Goal: Information Seeking & Learning: Learn about a topic

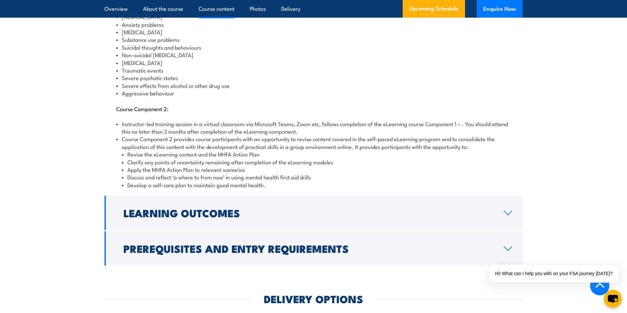
scroll to position [803, 0]
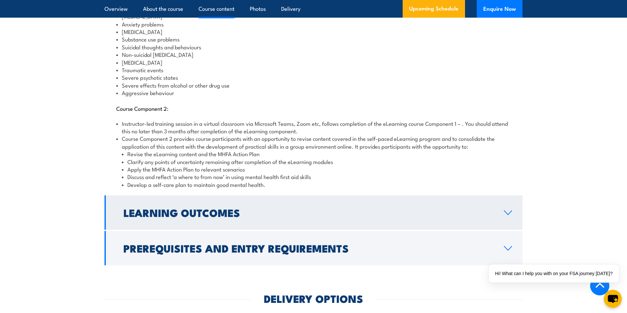
click at [154, 213] on link "Learning Outcomes" at bounding box center [313, 212] width 418 height 34
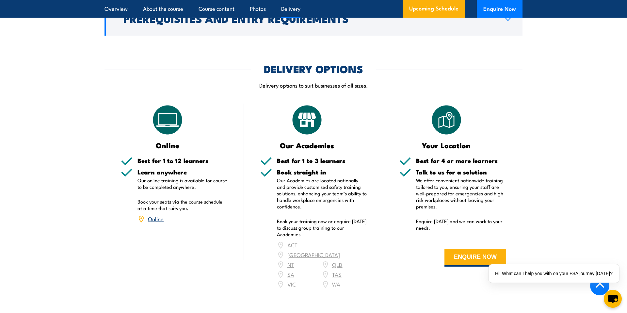
scroll to position [842, 0]
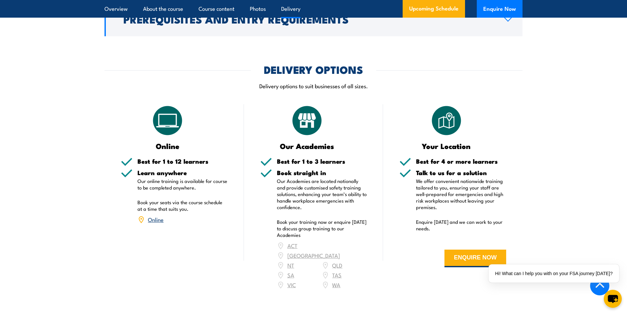
click at [157, 215] on link "Online" at bounding box center [156, 219] width 16 height 8
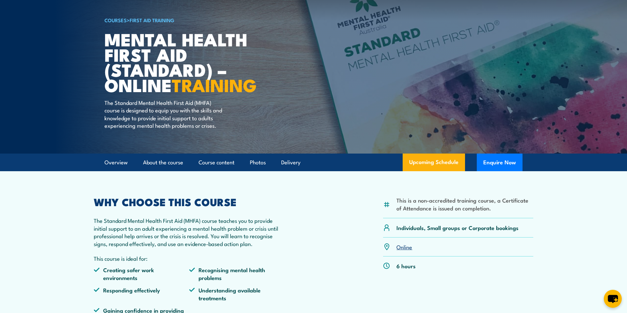
scroll to position [2, 0]
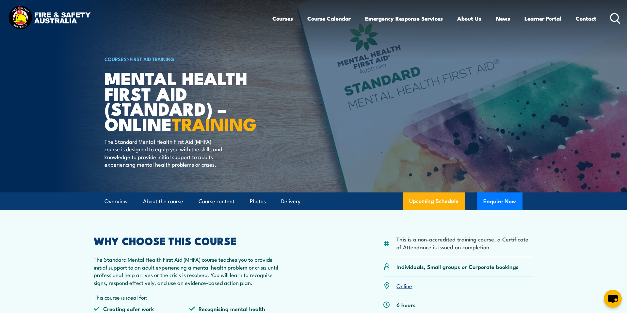
click at [64, 19] on img at bounding box center [50, 18] width 86 height 28
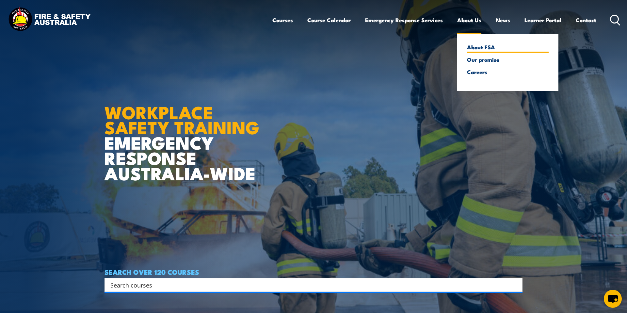
click at [470, 48] on link "About FSA" at bounding box center [508, 47] width 82 height 6
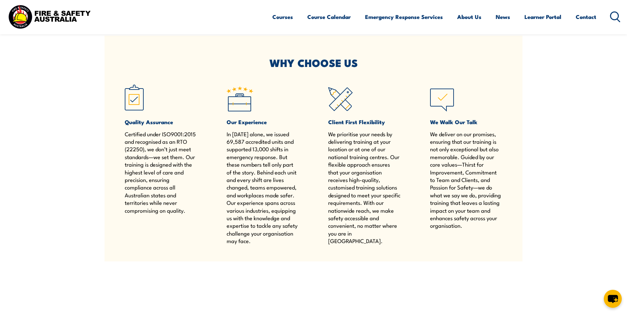
scroll to position [445, 0]
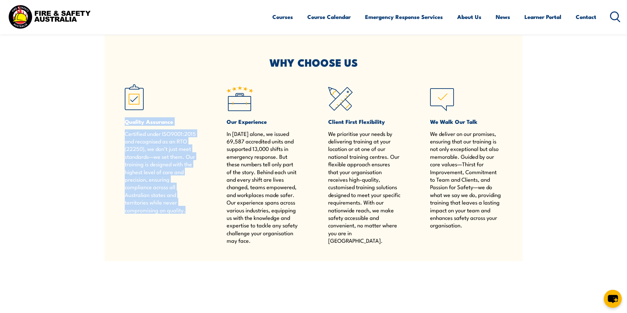
drag, startPoint x: 188, startPoint y: 211, endPoint x: 120, endPoint y: 123, distance: 111.0
click at [120, 123] on article "WHY CHOOSE US Quality Assurance Certified under ISO9001:2015 and recognised as …" at bounding box center [313, 148] width 418 height 226
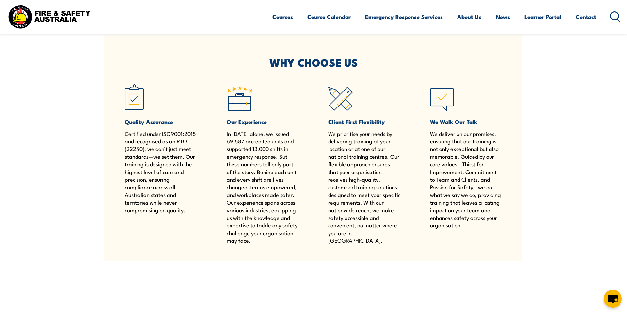
click at [236, 79] on article "WHY CHOOSE US Quality Assurance Certified under ISO9001:2015 and recognised as …" at bounding box center [313, 148] width 418 height 226
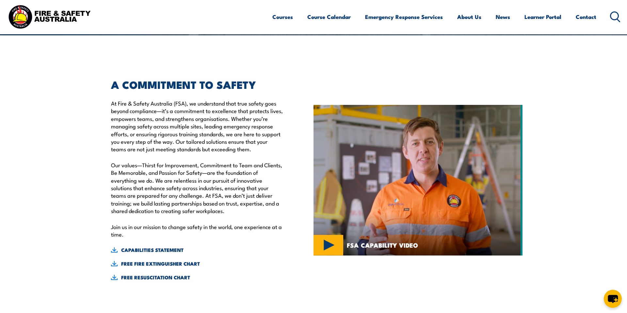
scroll to position [0, 0]
